Goal: Information Seeking & Learning: Learn about a topic

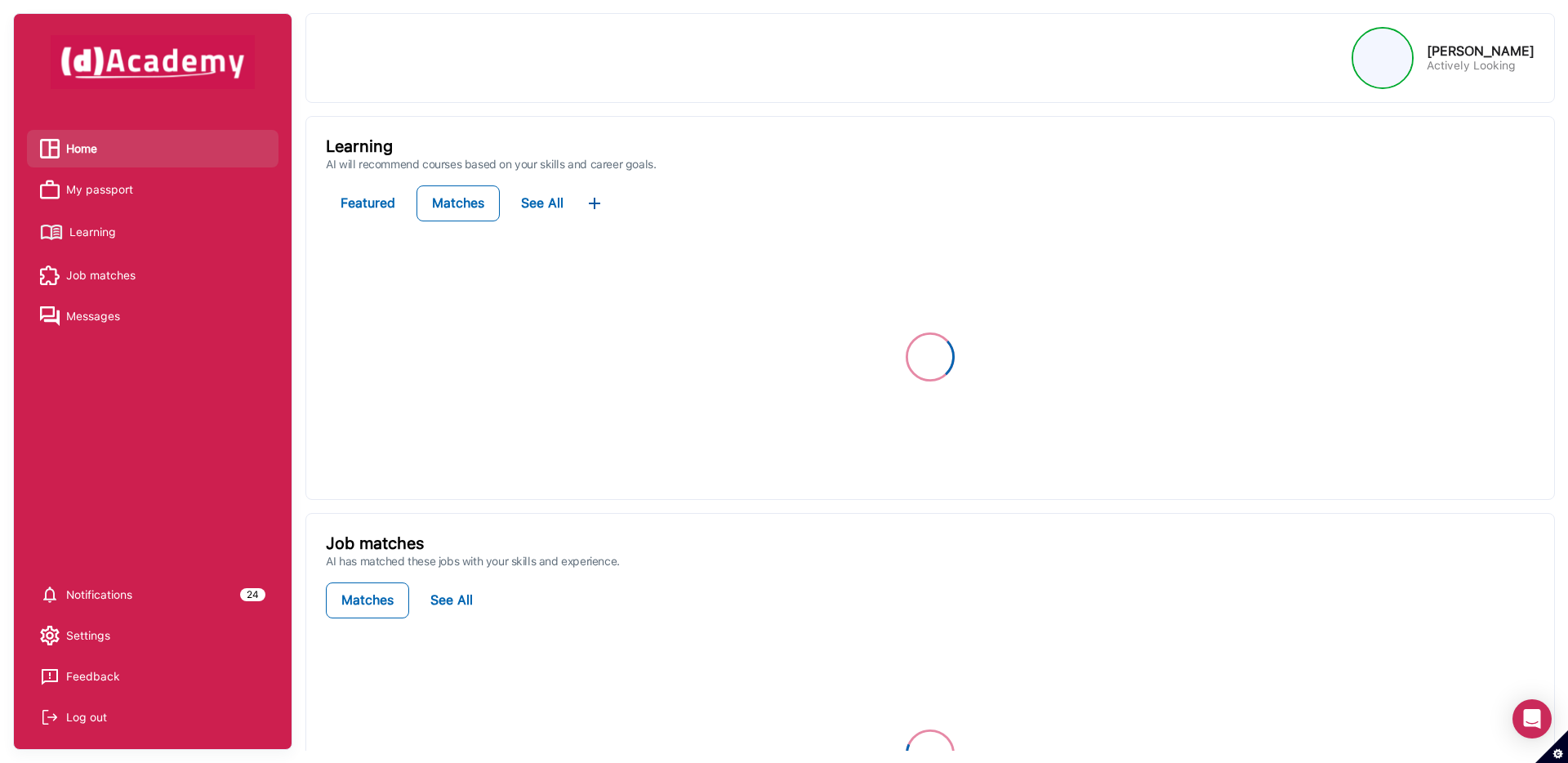
click at [102, 229] on span "Learning" at bounding box center [92, 232] width 46 height 24
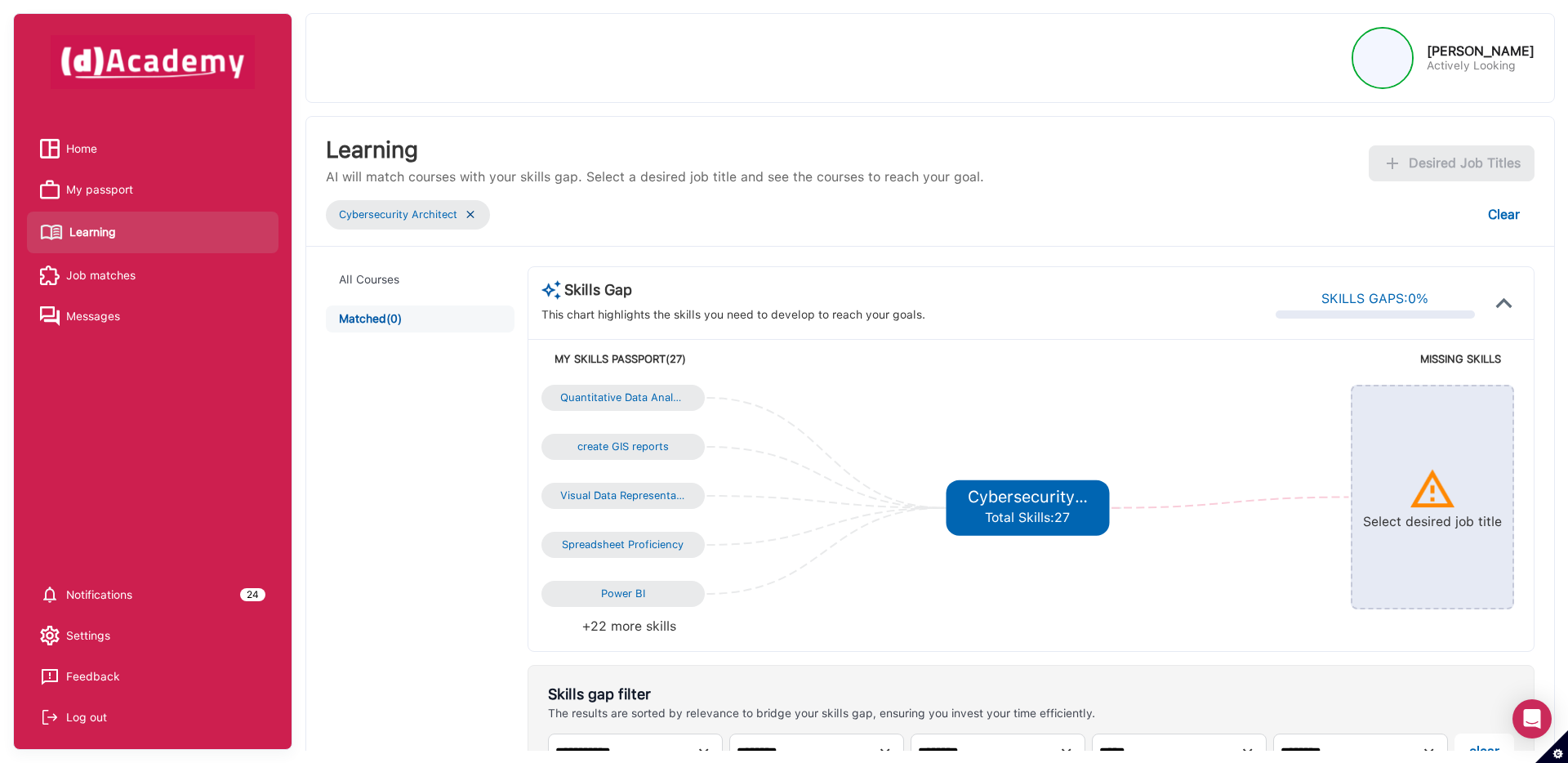
click at [475, 220] on img at bounding box center [470, 214] width 13 height 14
click at [475, 219] on img at bounding box center [470, 214] width 13 height 14
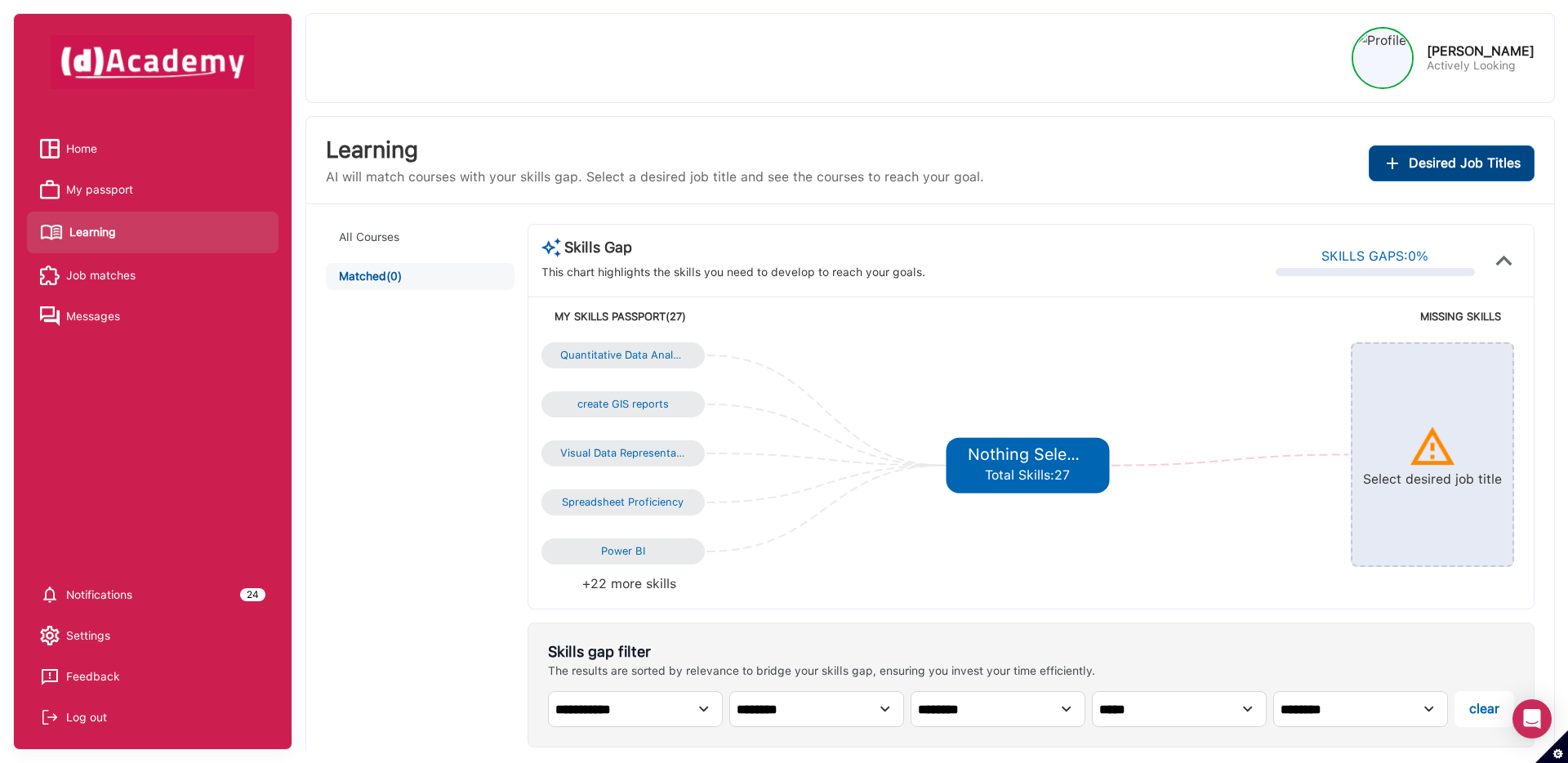
click at [1434, 164] on span "Desired Job Titles" at bounding box center [1464, 163] width 112 height 23
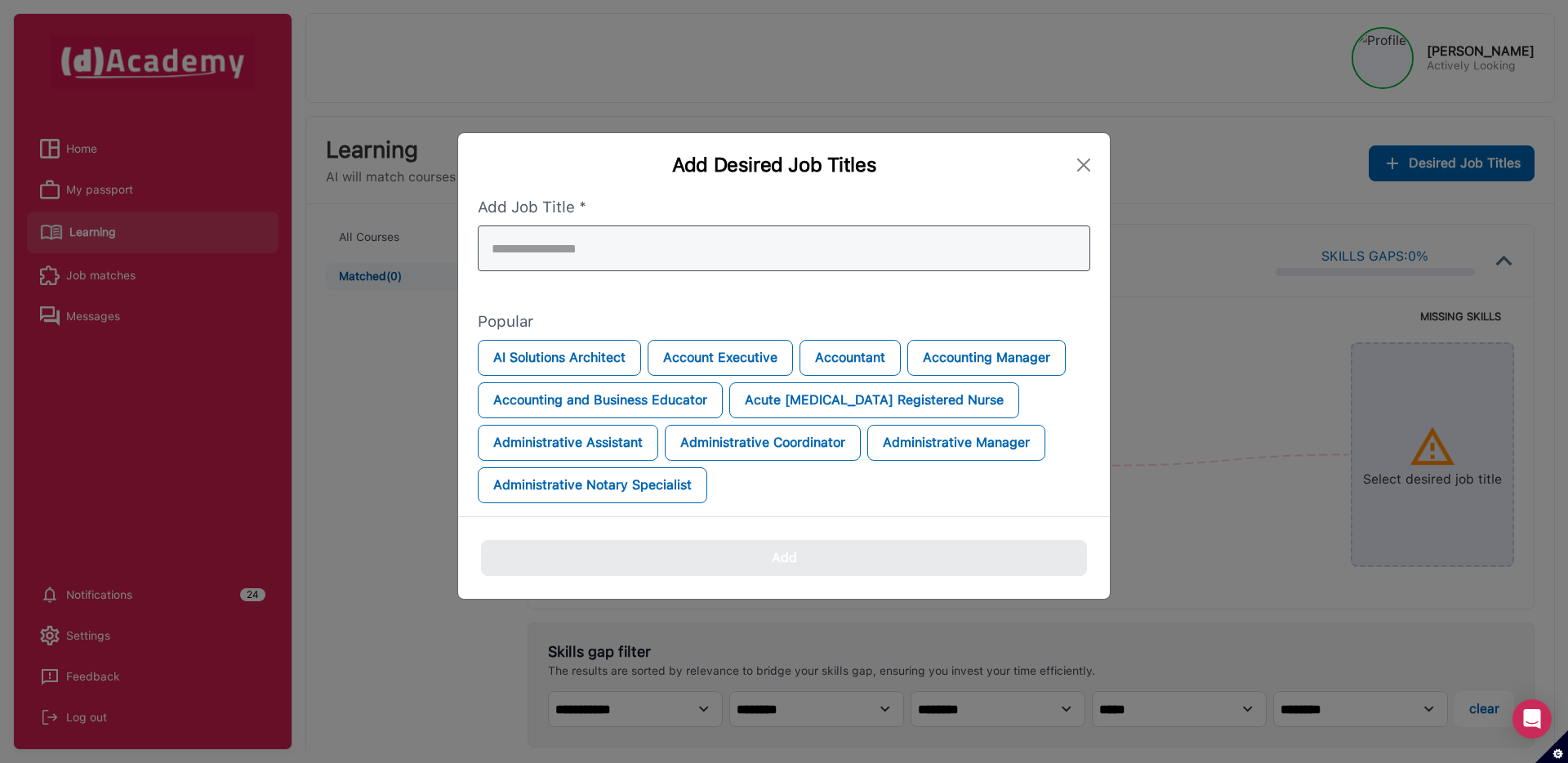
click at [857, 236] on div at bounding box center [784, 248] width 612 height 45
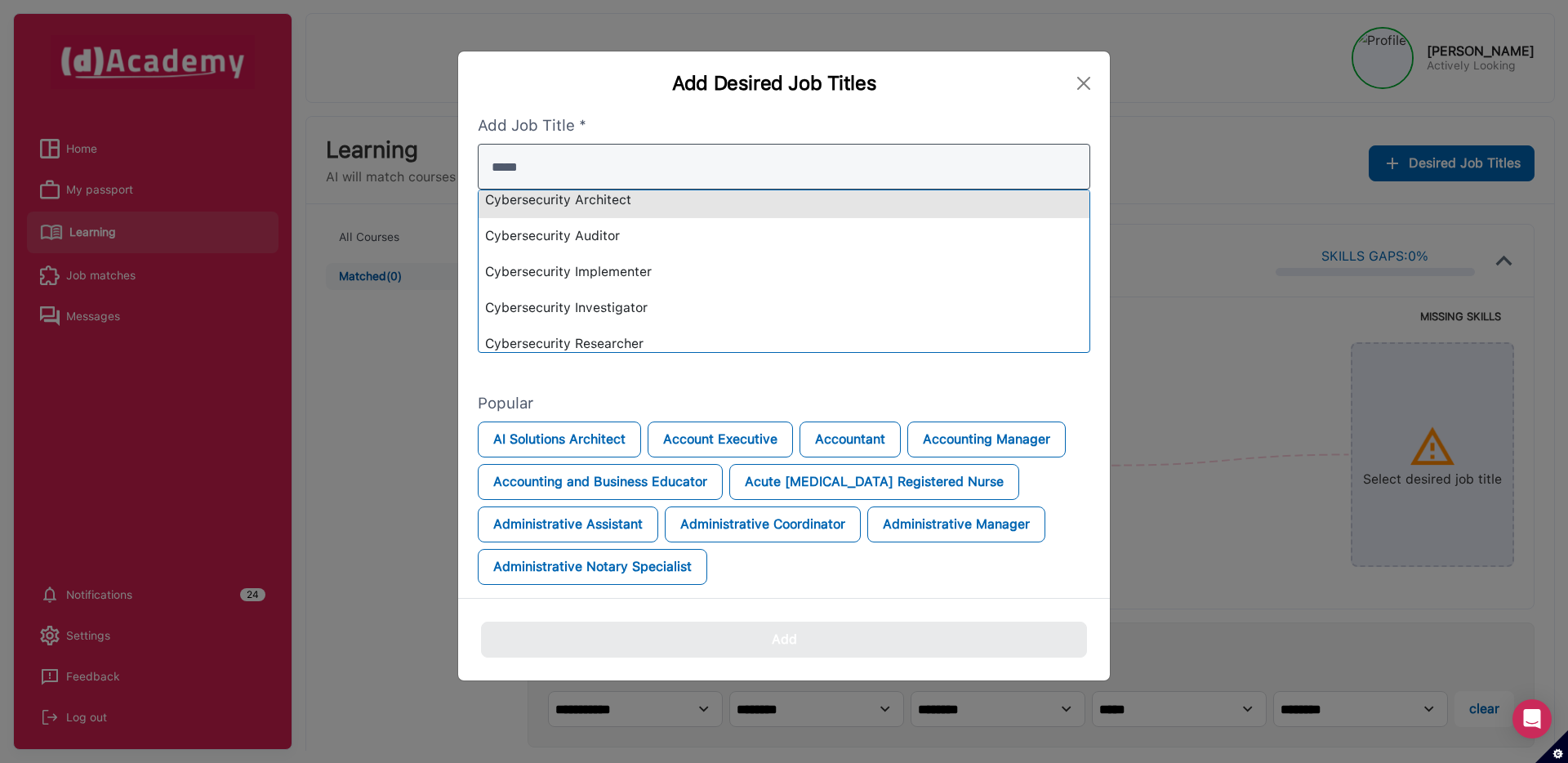
scroll to position [119, 0]
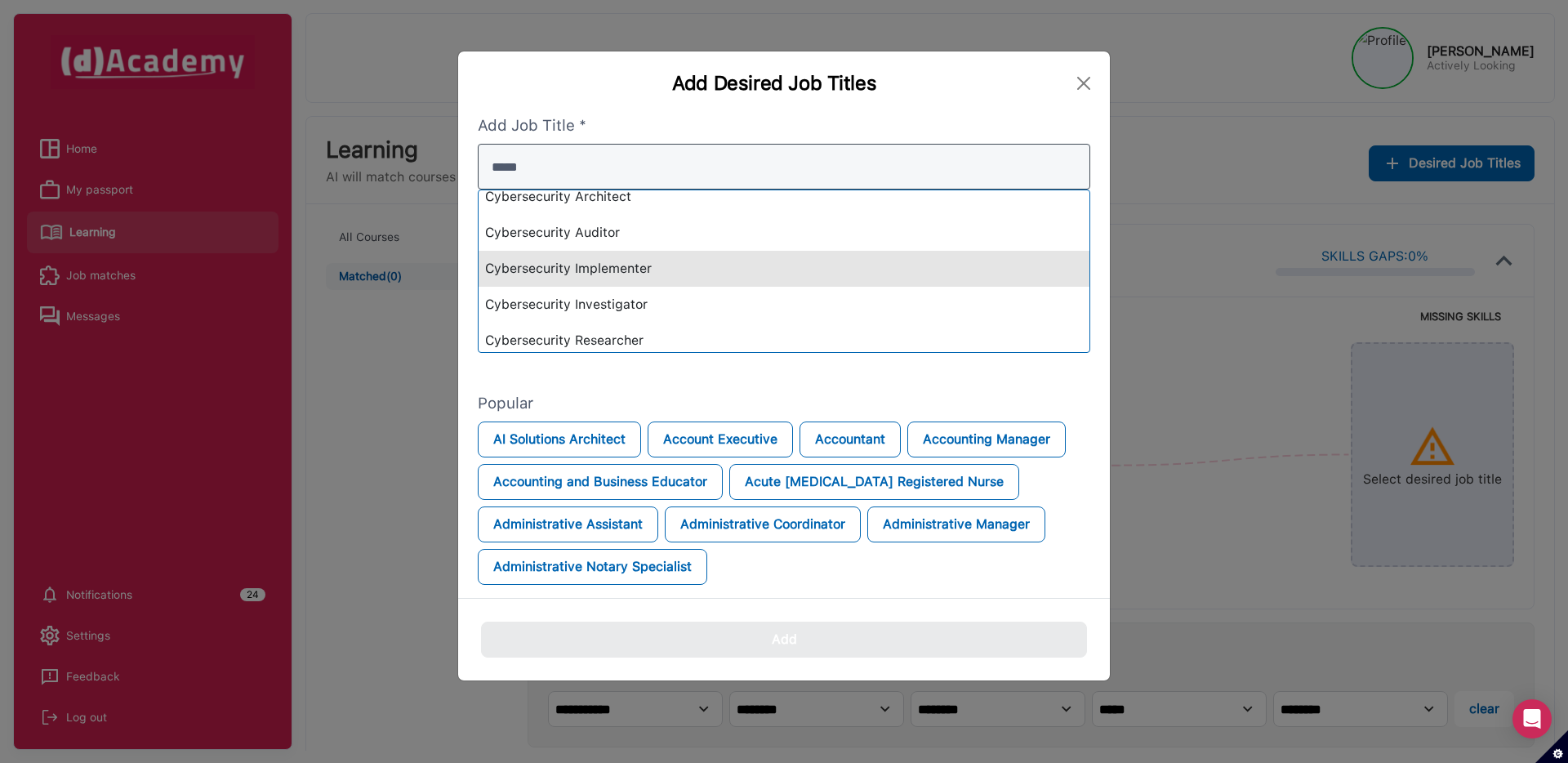
type input "*****"
click at [810, 266] on div "Cybersecurity Implementer" at bounding box center [784, 268] width 611 height 36
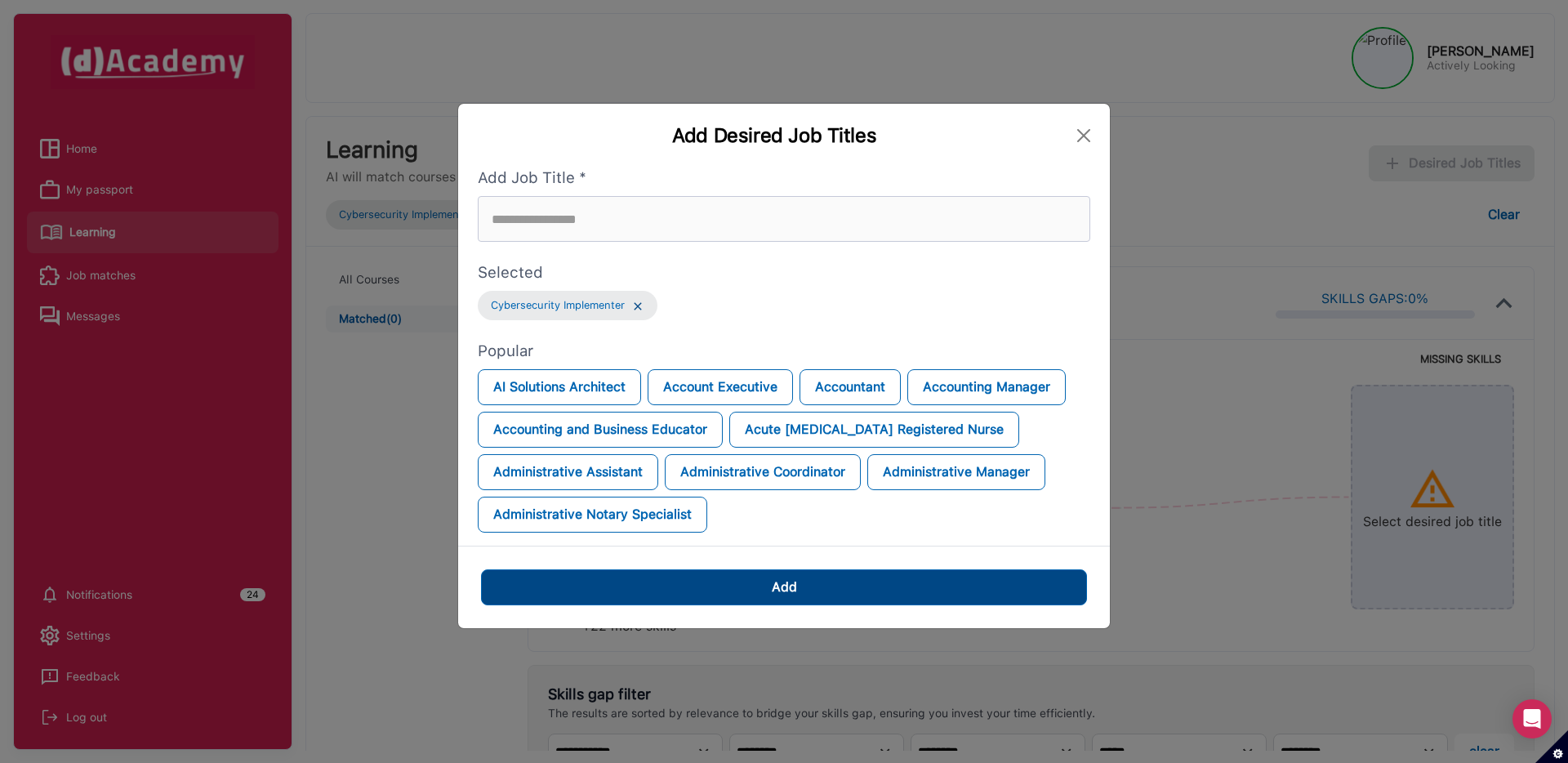
click at [833, 577] on button "Add" at bounding box center [784, 587] width 606 height 36
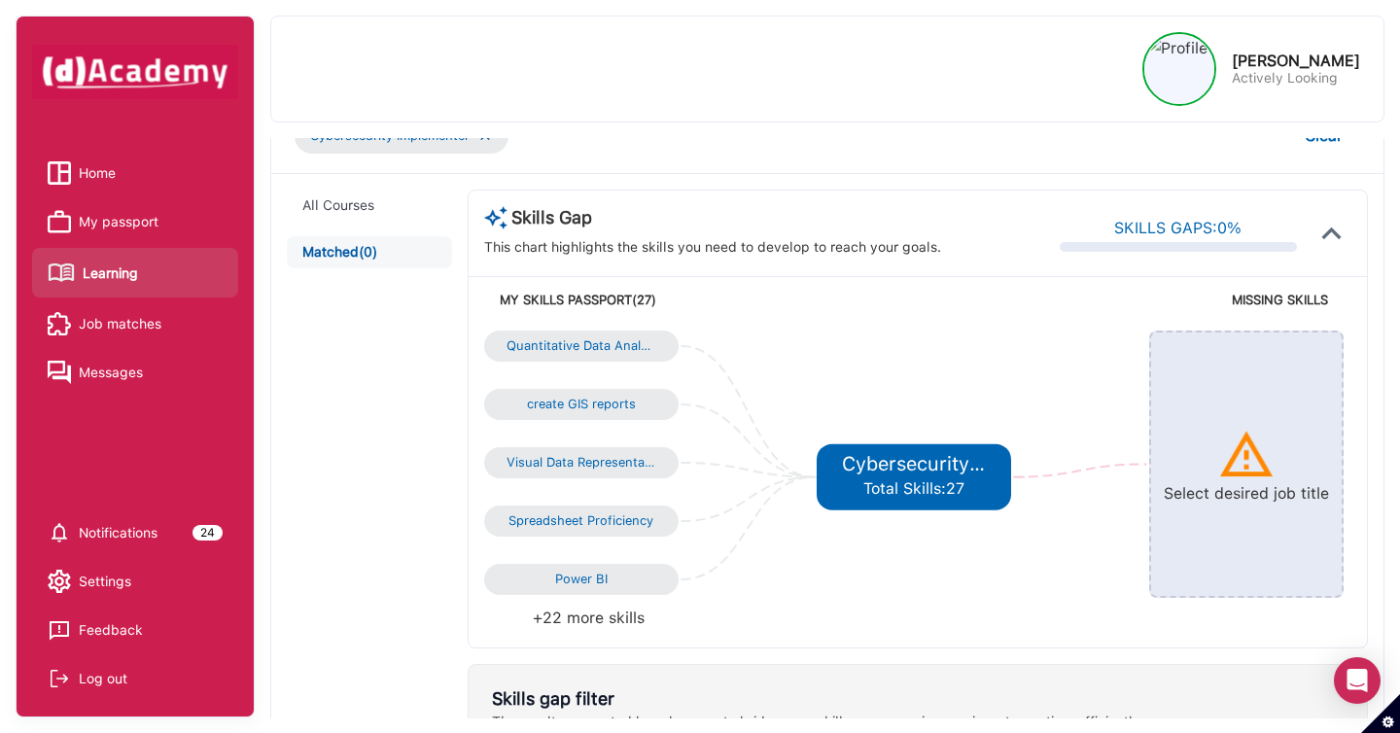
scroll to position [120, 0]
